Goal: Task Accomplishment & Management: Complete application form

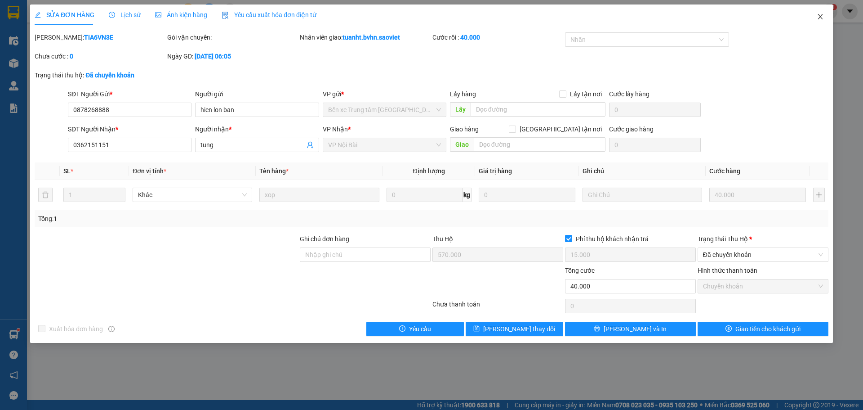
click at [825, 13] on span "Close" at bounding box center [820, 16] width 25 height 25
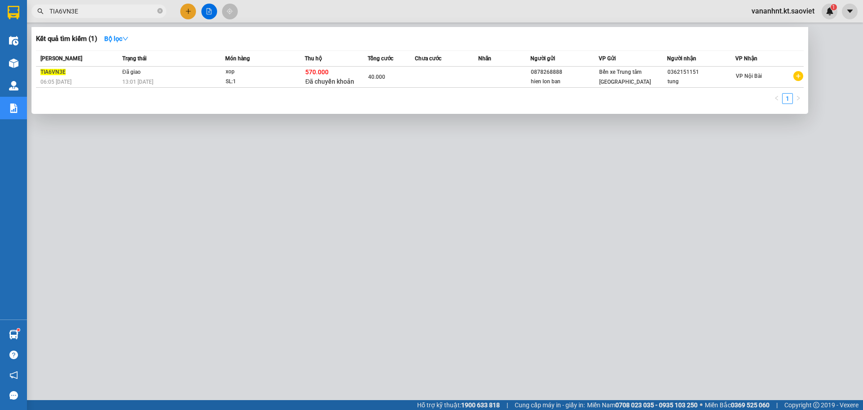
click at [54, 9] on input "TIA6VN3E" at bounding box center [102, 11] width 106 height 10
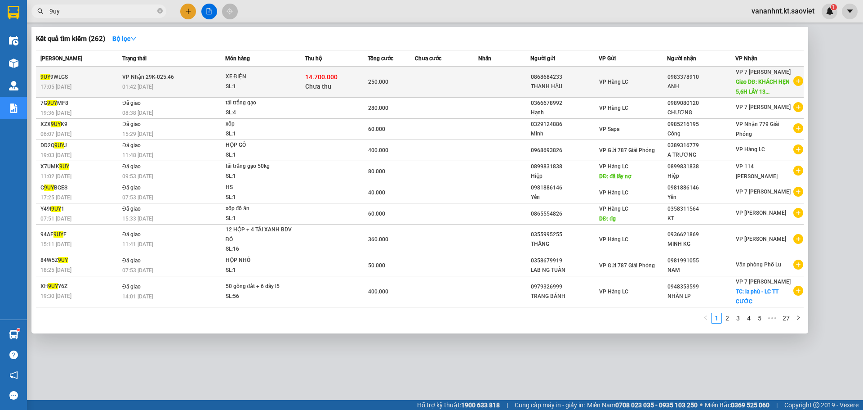
type input "9uy"
click at [288, 68] on td "XE ĐIỆN SL: 1" at bounding box center [265, 82] width 80 height 31
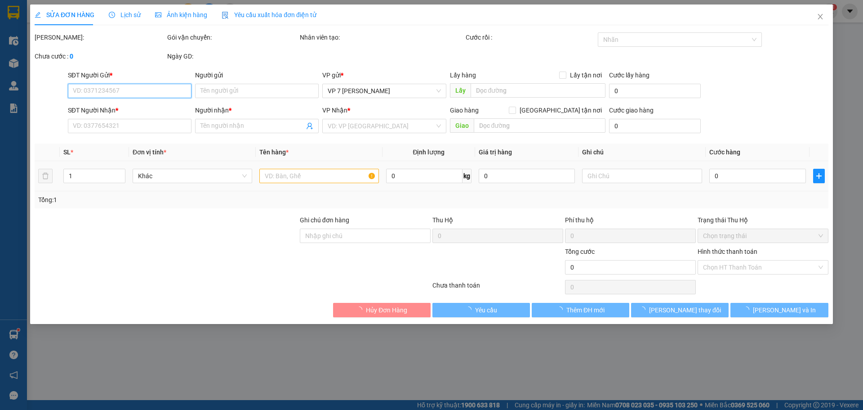
type input "0868684233"
type input "THANH HẬU"
type input "0983378910"
type input "ANH"
type input "KHÁCH HẸN 5,6H LẤY 13/8"
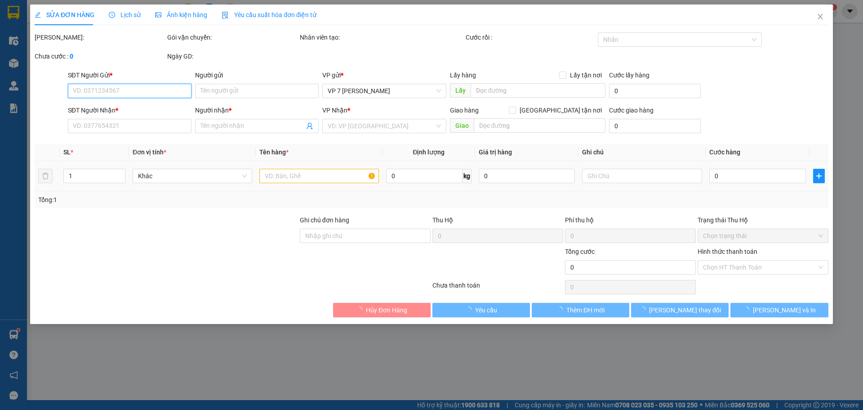
type input "250.000"
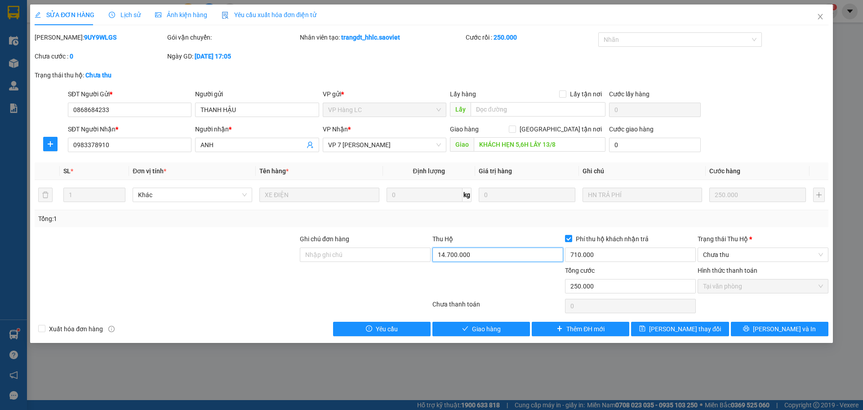
click at [470, 259] on input "14.700.000" at bounding box center [498, 254] width 131 height 14
type input "0"
click at [581, 252] on input "710.000" at bounding box center [630, 254] width 131 height 14
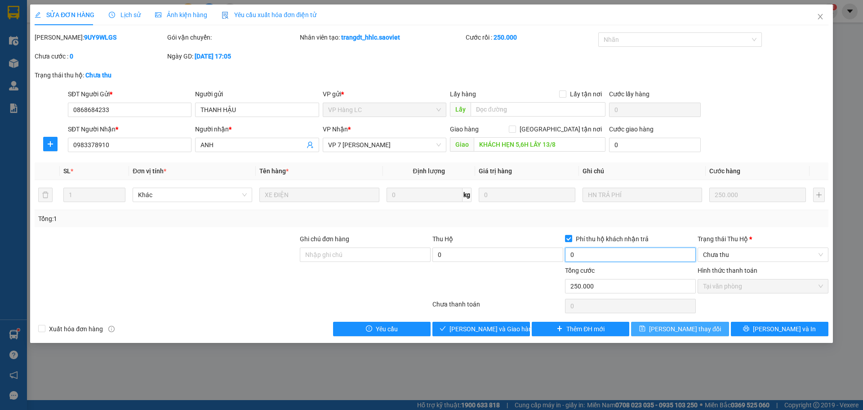
type input "0"
drag, startPoint x: 701, startPoint y: 329, endPoint x: 692, endPoint y: 317, distance: 14.7
click at [699, 327] on span "[PERSON_NAME] thay đổi" at bounding box center [685, 329] width 72 height 10
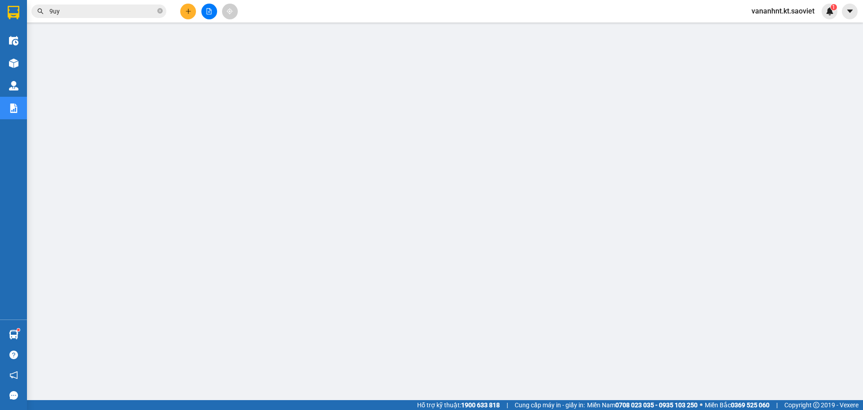
click at [58, 4] on span "9uy" at bounding box center [98, 10] width 135 height 13
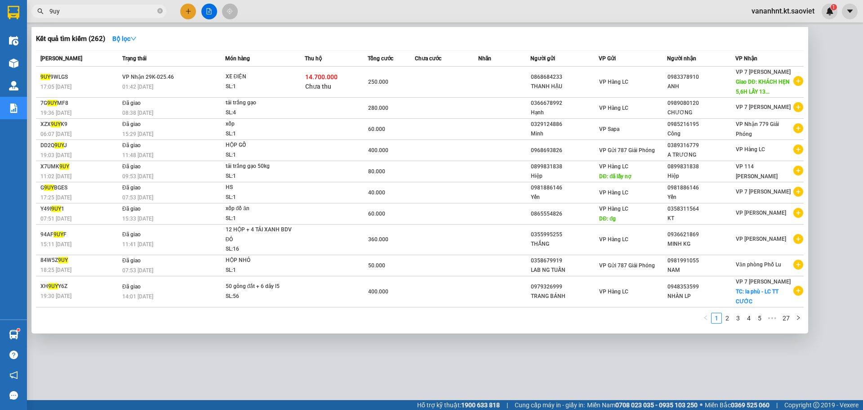
click at [59, 14] on input "9uy" at bounding box center [102, 11] width 106 height 10
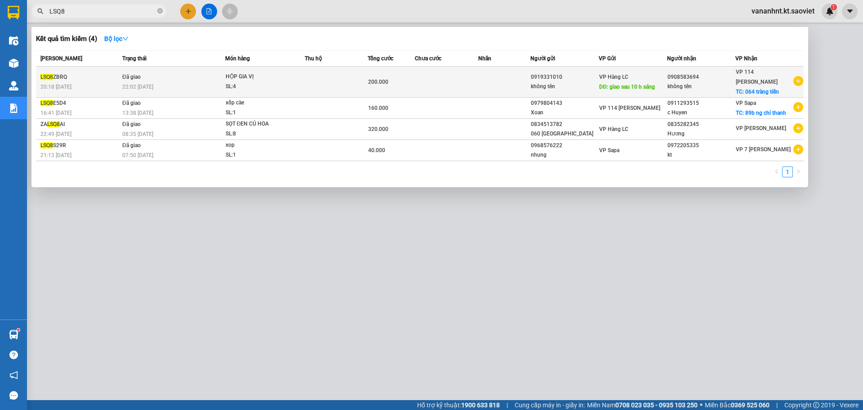
type input "LSQ8"
click at [303, 80] on span "HỘP GIA VỊ SL: 4" at bounding box center [265, 81] width 79 height 19
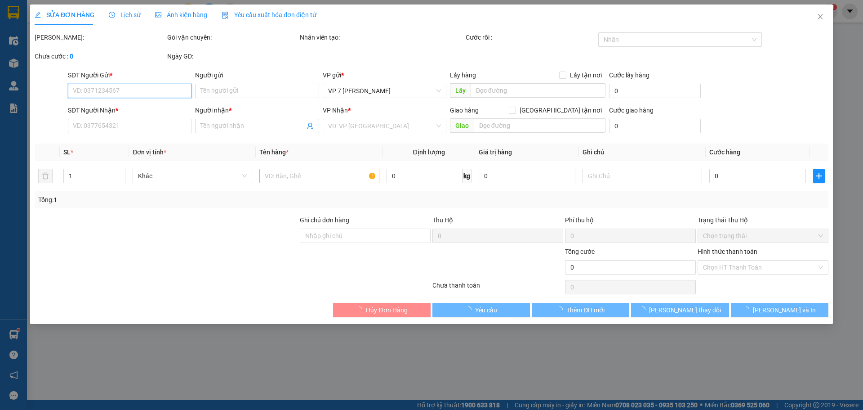
type input "0919331010"
type input "không tên"
type input "giao sau 10 h sáng"
type input "0908583694"
type input "không tên"
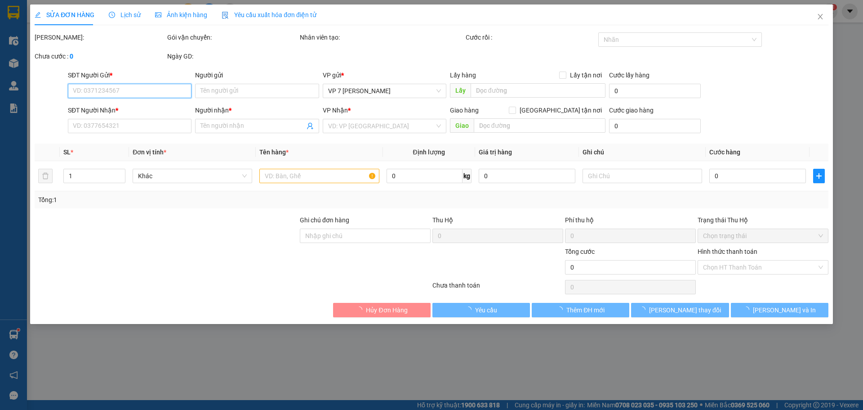
checkbox input "true"
type input "064 tràng tiền"
type input "70.000"
type input "200.000"
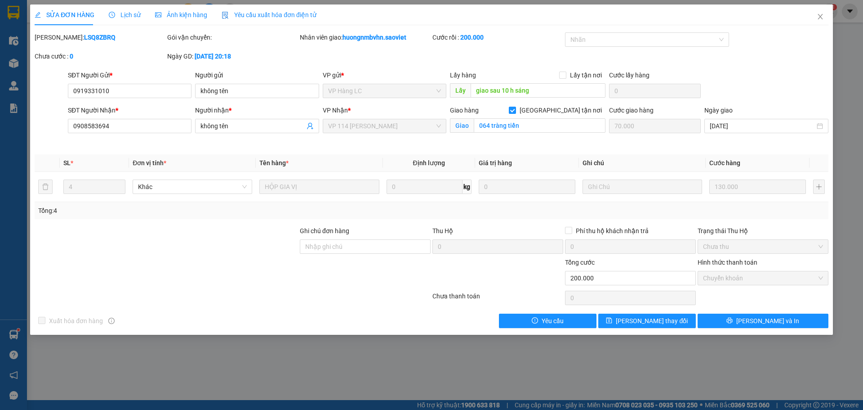
click at [84, 35] on b "LSQ8ZBRQ" at bounding box center [99, 37] width 31 height 7
copy b "LSQ8ZBRQ"
click at [10, 115] on div "SỬA ĐƠN HÀNG Lịch sử Ảnh kiện hàng Yêu cầu xuất hóa đơn điện tử Total Paid Fee …" at bounding box center [431, 205] width 863 height 410
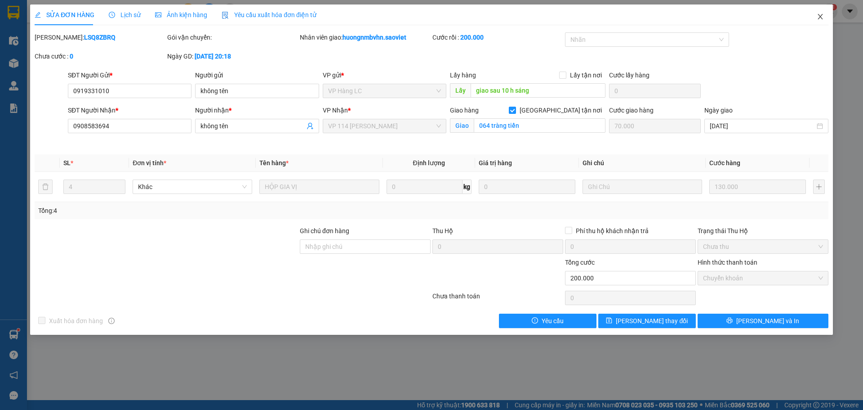
click at [823, 20] on icon "close" at bounding box center [820, 16] width 7 height 7
